Goal: Task Accomplishment & Management: Use online tool/utility

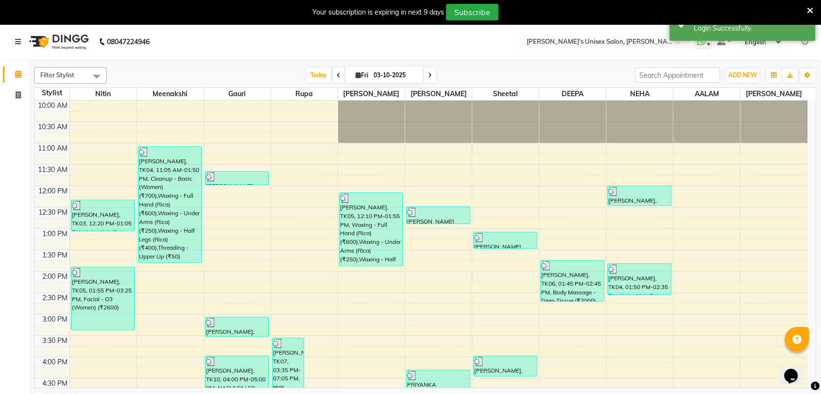
click at [808, 8] on icon at bounding box center [810, 10] width 6 height 9
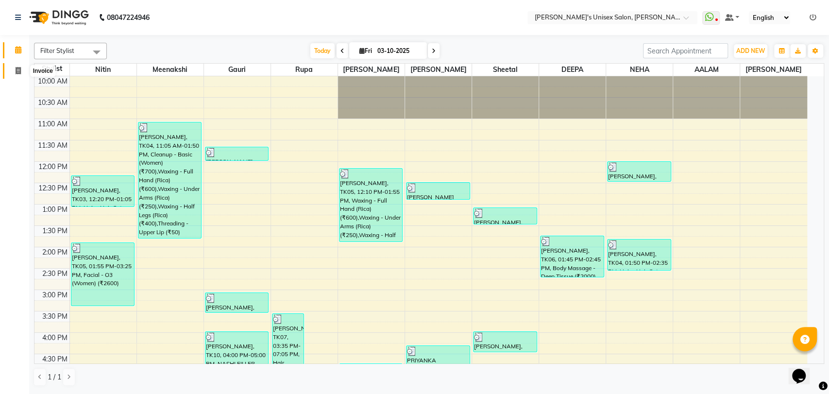
click at [20, 71] on icon at bounding box center [18, 70] width 5 height 7
select select "service"
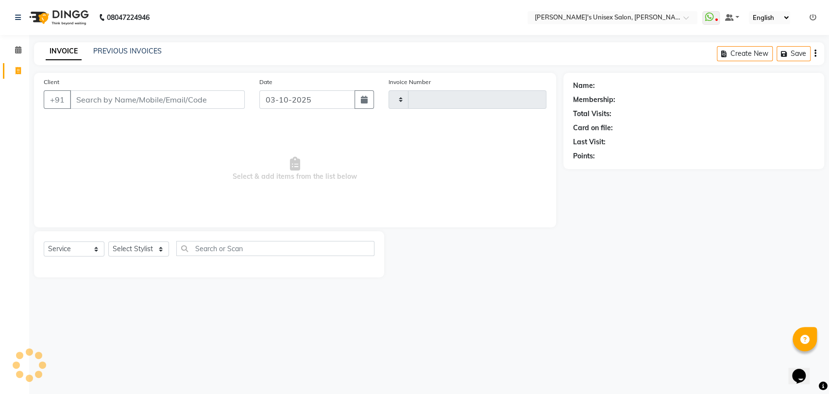
type input "2708"
select select "62"
click at [816, 17] on icon at bounding box center [813, 17] width 7 height 7
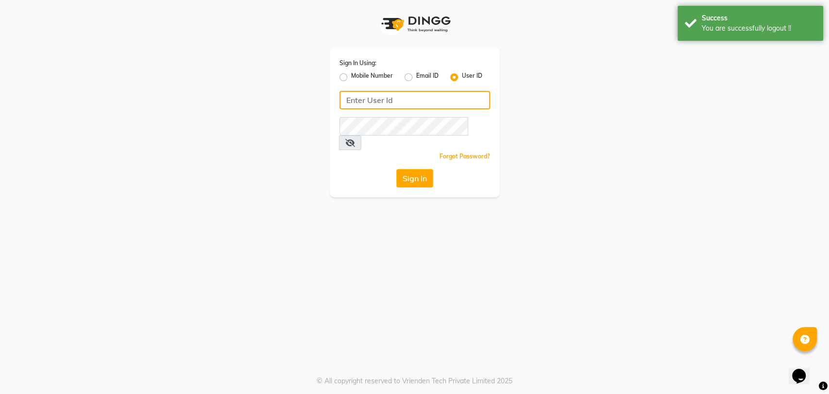
type input "5533992244"
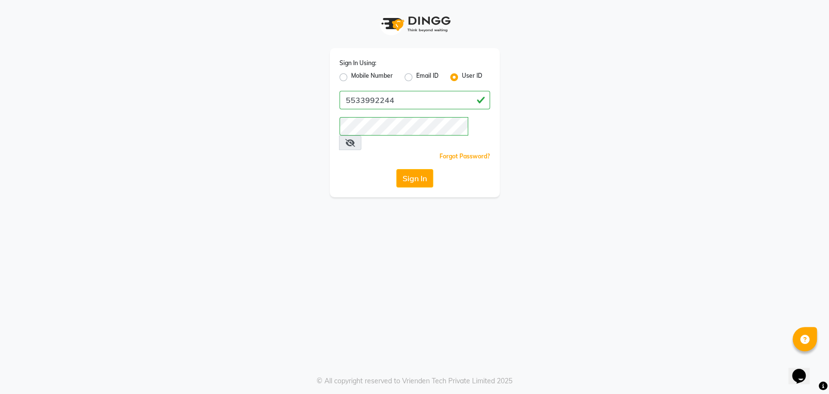
click at [347, 76] on div "Mobile Number" at bounding box center [366, 77] width 53 height 12
click at [351, 76] on label "Mobile Number" at bounding box center [372, 77] width 42 height 12
click at [351, 76] on input "Mobile Number" at bounding box center [354, 74] width 6 height 6
radio input "true"
radio input "false"
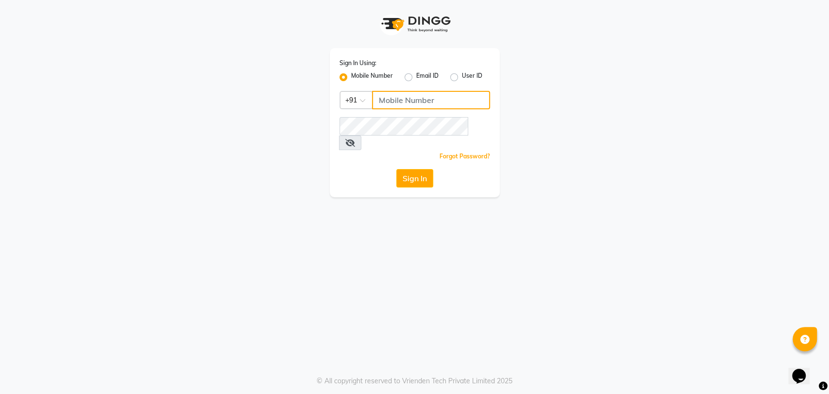
click at [396, 98] on input "Username" at bounding box center [431, 100] width 118 height 18
click at [435, 114] on div "Sign In Using: Mobile Number Email ID User ID Country Code × [PHONE_NUMBER] Rem…" at bounding box center [415, 122] width 170 height 149
click at [438, 98] on input "9967799241" at bounding box center [431, 100] width 118 height 18
type input "9"
click at [533, 78] on div "Sign In Using: Mobile Number Email ID User ID Country Code × +91 Remember me Fo…" at bounding box center [415, 98] width 554 height 197
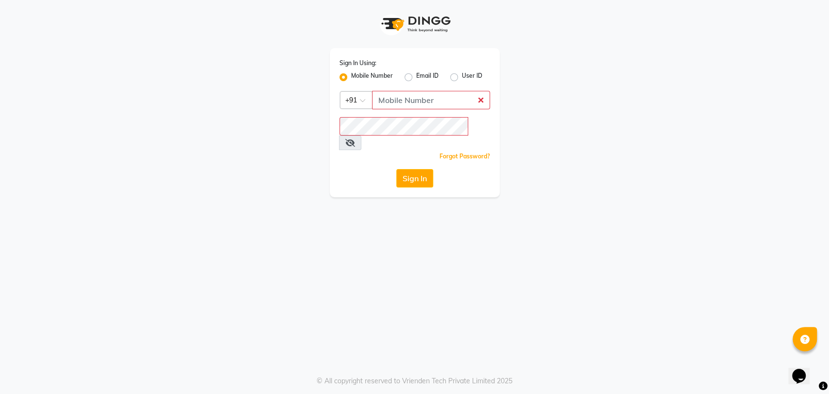
click at [560, 132] on div "Sign In Using: Mobile Number Email ID User ID Country Code × +91 Remember me Fo…" at bounding box center [415, 98] width 554 height 197
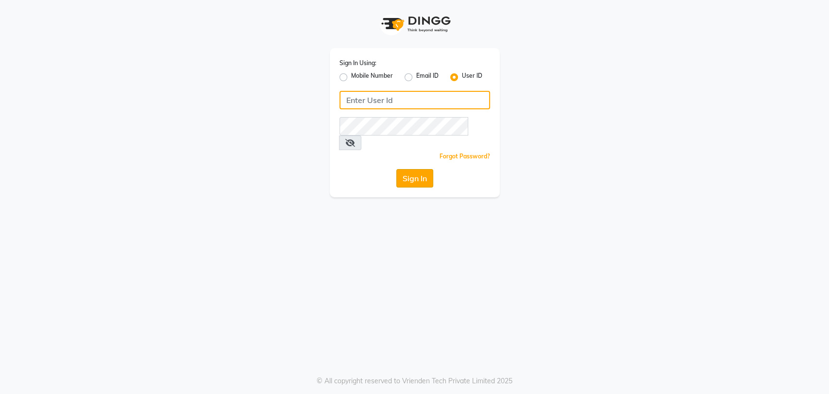
type input "5533992244"
click at [407, 169] on button "Sign In" at bounding box center [414, 178] width 37 height 18
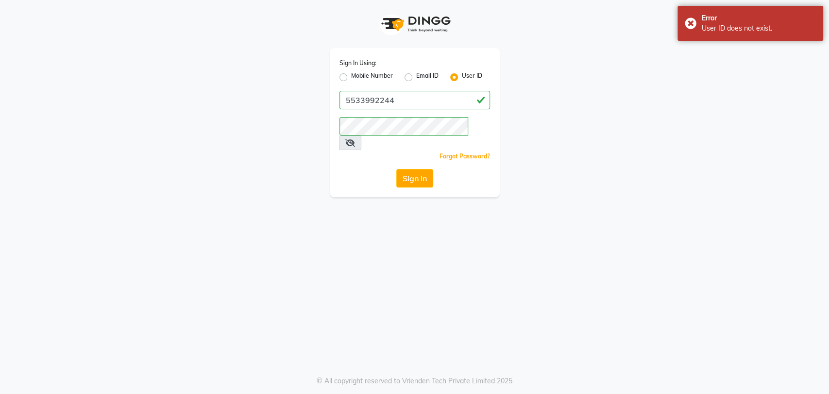
click at [351, 77] on label "Mobile Number" at bounding box center [372, 77] width 42 height 12
click at [351, 77] on input "Mobile Number" at bounding box center [354, 74] width 6 height 6
radio input "true"
radio input "false"
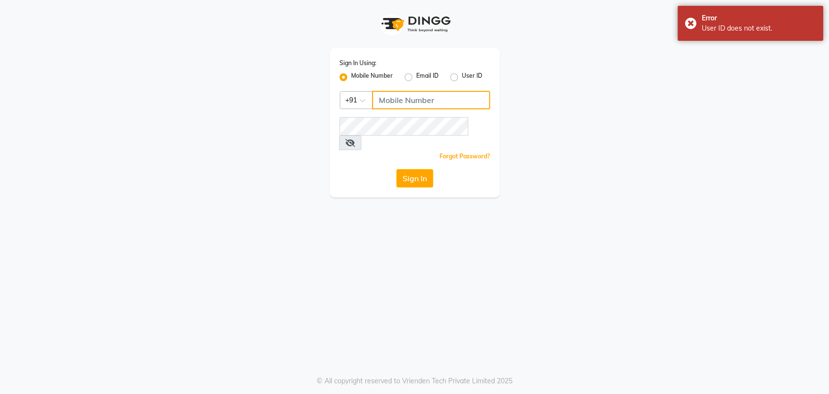
click at [402, 95] on input "Username" at bounding box center [431, 100] width 118 height 18
type input "5533992244"
click at [417, 169] on button "Sign In" at bounding box center [414, 178] width 37 height 18
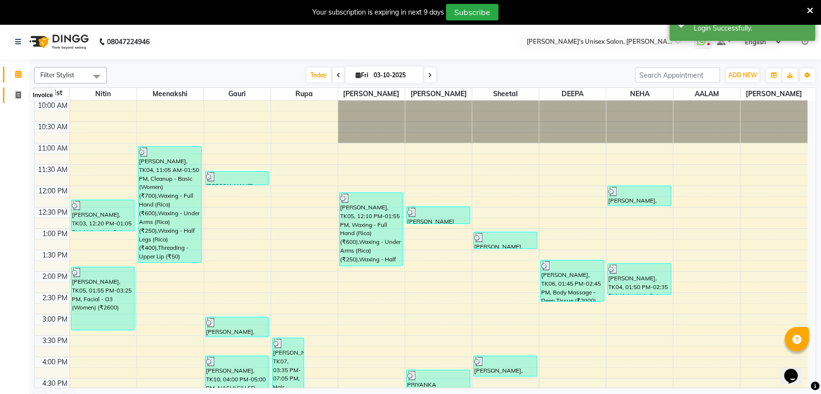
click at [18, 93] on icon at bounding box center [18, 94] width 5 height 7
select select "62"
select select "service"
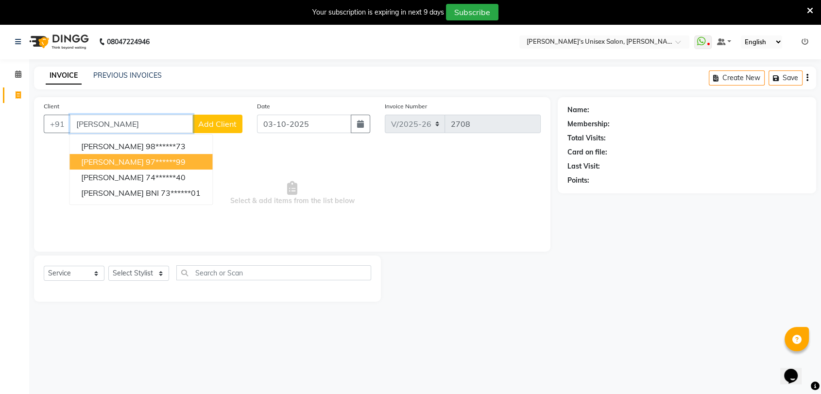
click at [137, 159] on button "AMITA KHEDIA 97******99" at bounding box center [140, 162] width 143 height 16
type input "97******99"
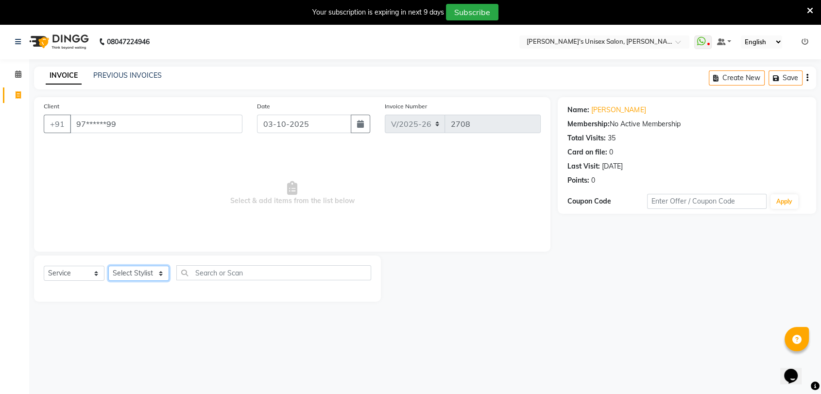
click at [152, 271] on select "Select Stylist AALAM Ankita DEEPA Gauri Meenakshi NEHA Nitin Prajakta Reception…" at bounding box center [138, 273] width 61 height 15
select select "49753"
click at [108, 266] on select "Select Stylist AALAM Ankita DEEPA Gauri Meenakshi NEHA Nitin Prajakta Reception…" at bounding box center [138, 273] width 61 height 15
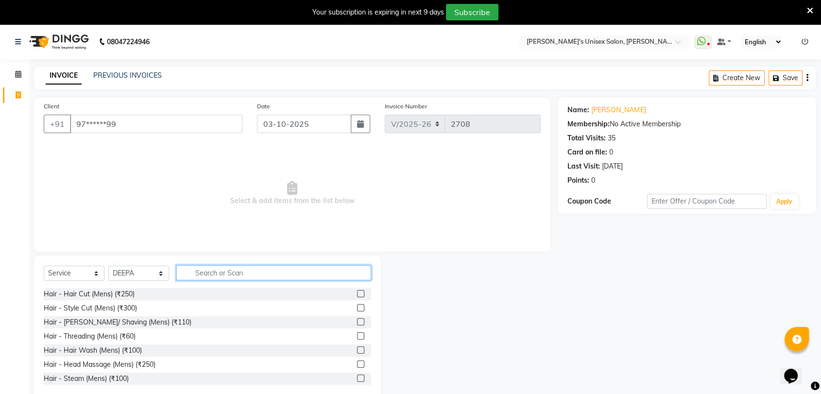
click at [193, 275] on input "text" at bounding box center [273, 272] width 195 height 15
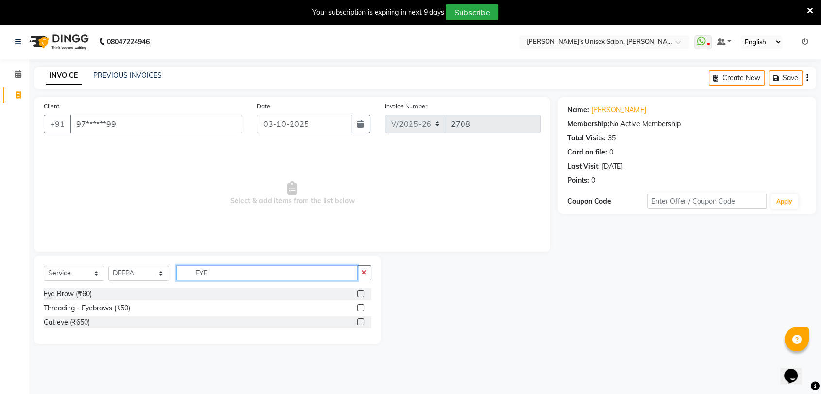
type input "EYE"
click at [363, 305] on label at bounding box center [360, 307] width 7 height 7
click at [363, 305] on input "checkbox" at bounding box center [360, 308] width 6 height 6
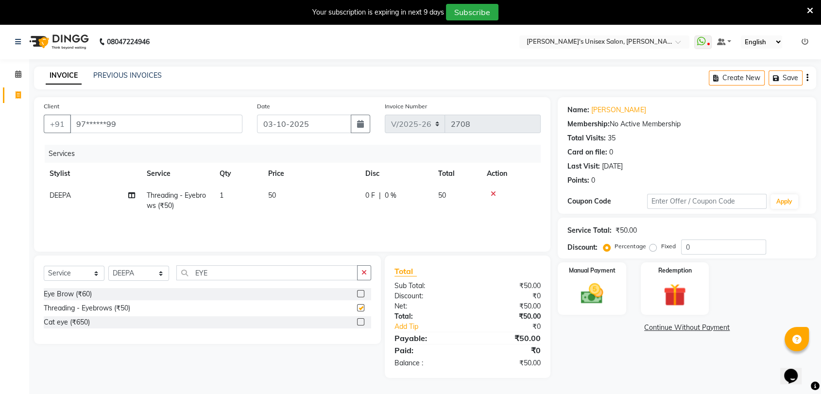
checkbox input "false"
click at [276, 273] on input "EYE" at bounding box center [266, 272] width 181 height 15
type input "E"
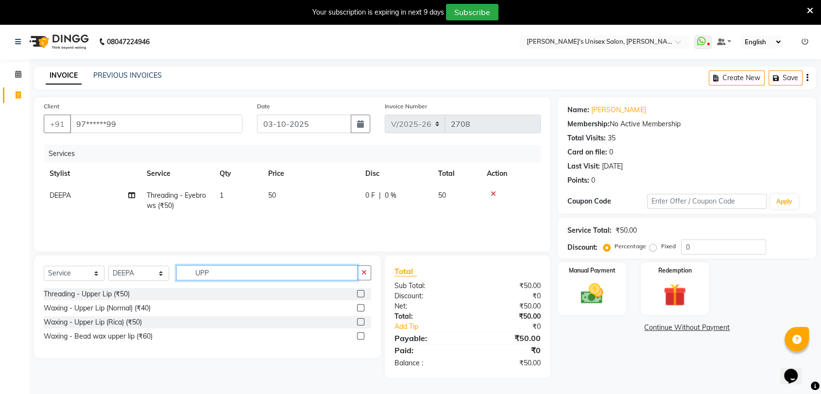
type input "UPP"
click at [359, 292] on label at bounding box center [360, 293] width 7 height 7
click at [359, 292] on input "checkbox" at bounding box center [360, 294] width 6 height 6
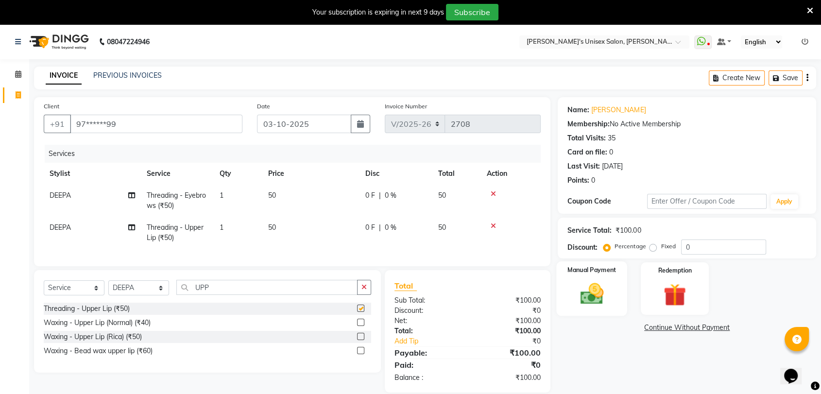
checkbox input "false"
click at [606, 297] on img at bounding box center [592, 293] width 38 height 27
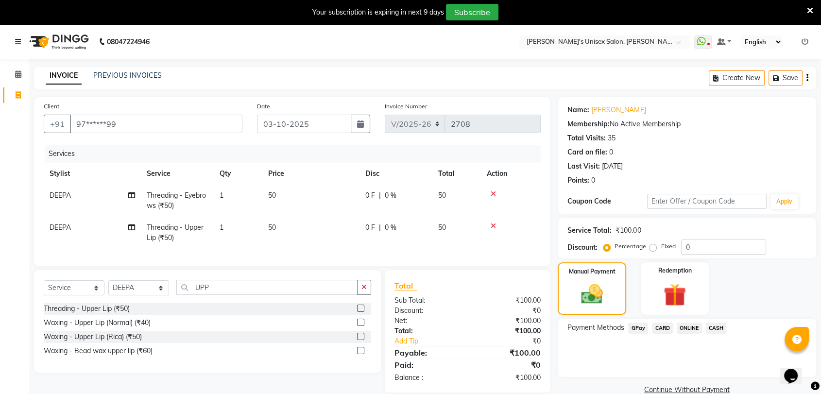
click at [716, 328] on span "CASH" at bounding box center [716, 328] width 21 height 11
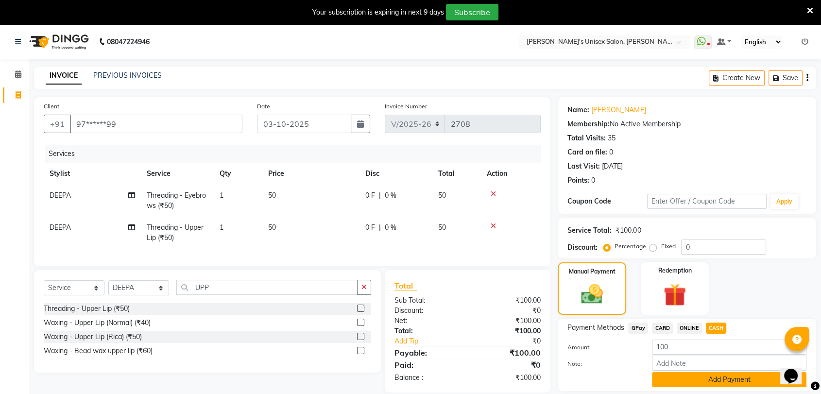
click at [749, 385] on button "Add Payment" at bounding box center [729, 379] width 154 height 15
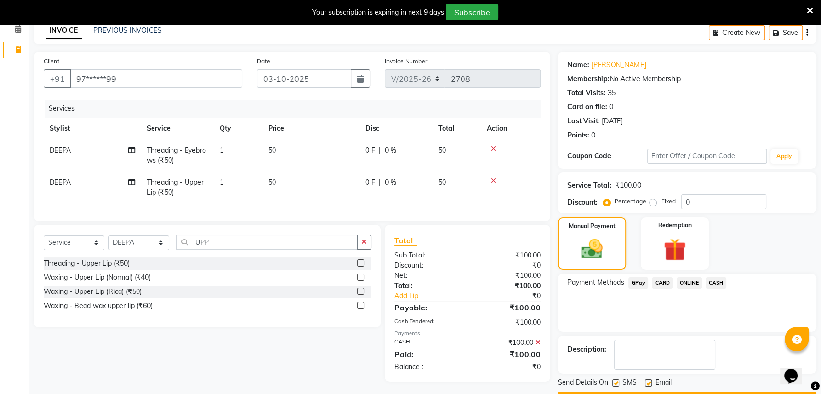
scroll to position [72, 0]
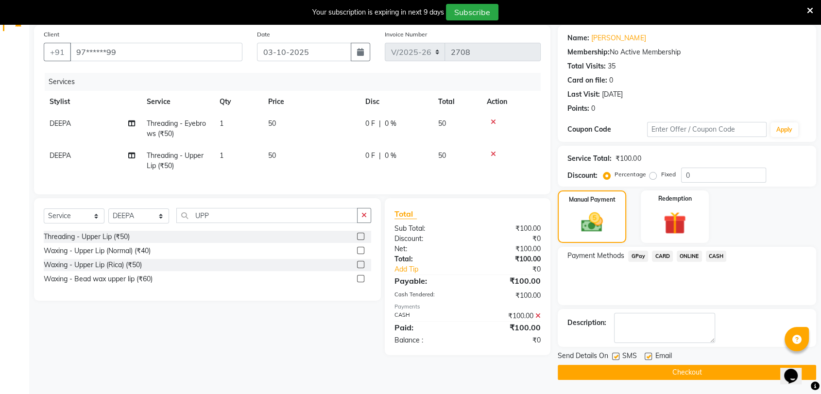
click at [692, 368] on button "Checkout" at bounding box center [687, 372] width 258 height 15
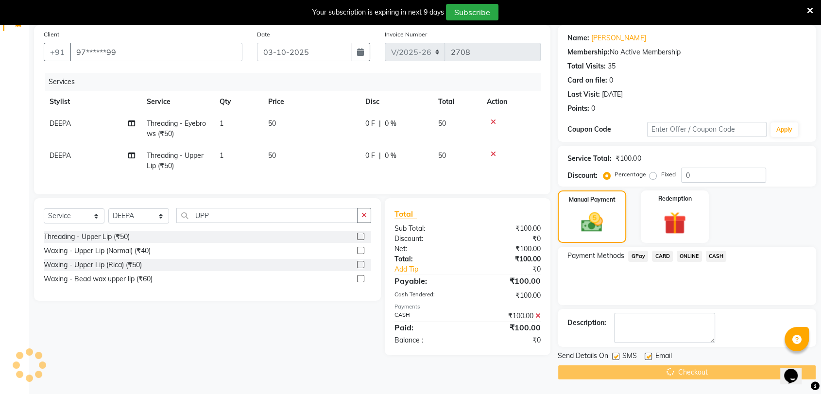
scroll to position [24, 0]
